Goal: Download file/media

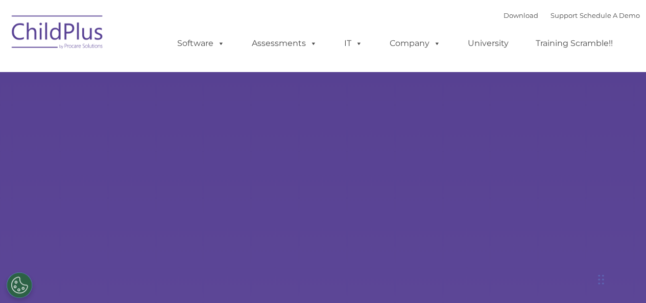
select select "MEDIUM"
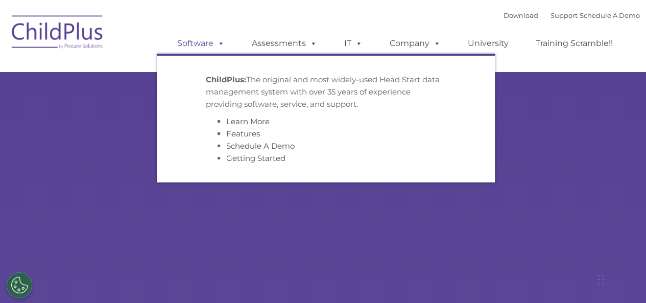
click at [209, 48] on link "Software" at bounding box center [201, 43] width 68 height 20
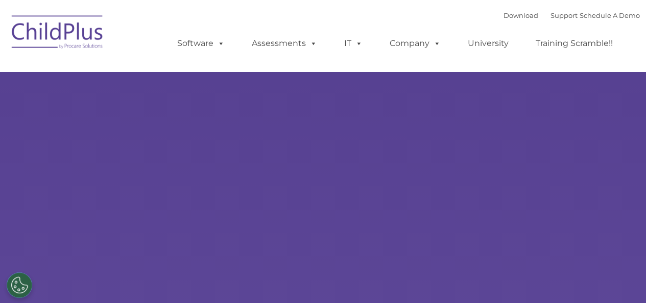
select select "MEDIUM"
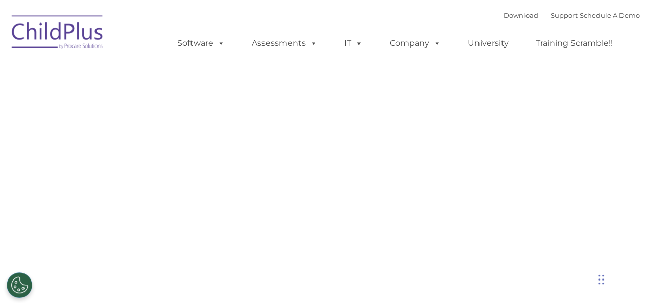
click at [438, 26] on ul "Software ChildPlus: The original and most widely-used Head Start data managemen…" at bounding box center [398, 43] width 483 height 41
click at [513, 17] on link "Download" at bounding box center [521, 15] width 35 height 8
